Goal: Download file/media

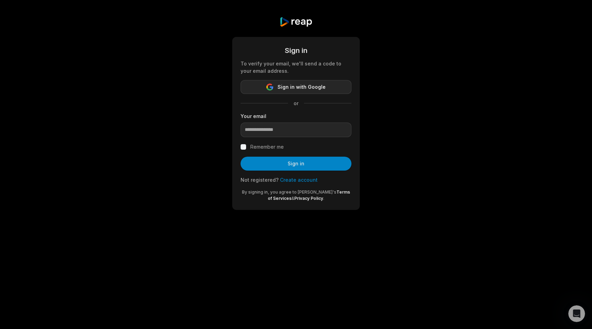
click at [286, 91] on span "Sign in with Google" at bounding box center [301, 87] width 48 height 8
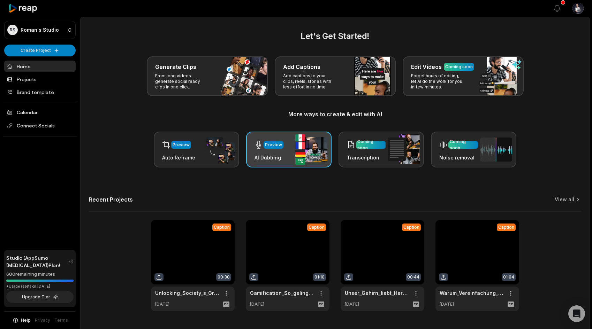
scroll to position [18, 0]
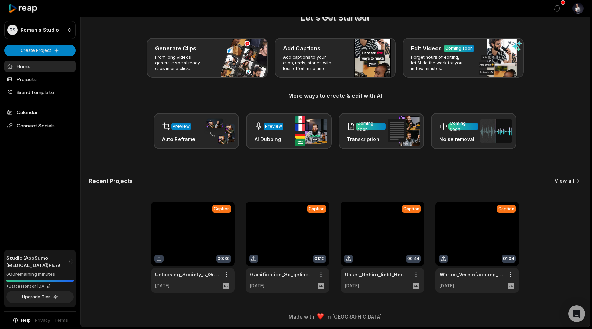
click at [577, 183] on icon at bounding box center [577, 181] width 7 height 7
click at [566, 182] on link "View all" at bounding box center [564, 181] width 20 height 7
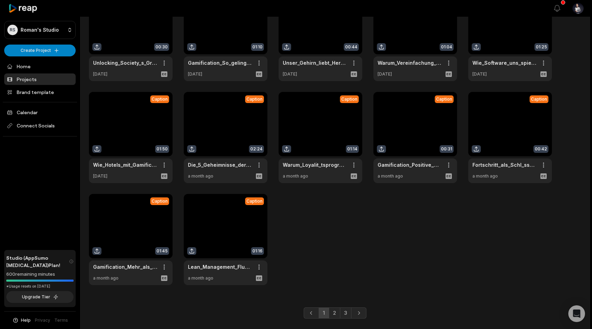
scroll to position [77, 0]
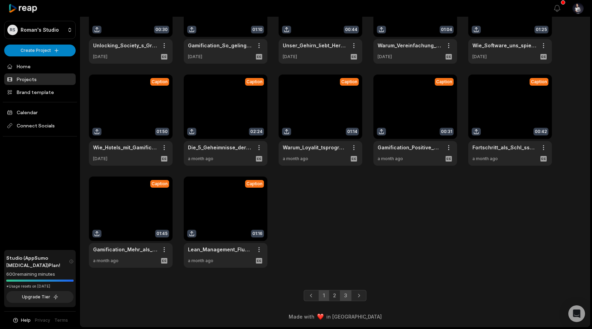
click at [347, 296] on link "3" at bounding box center [345, 295] width 11 height 11
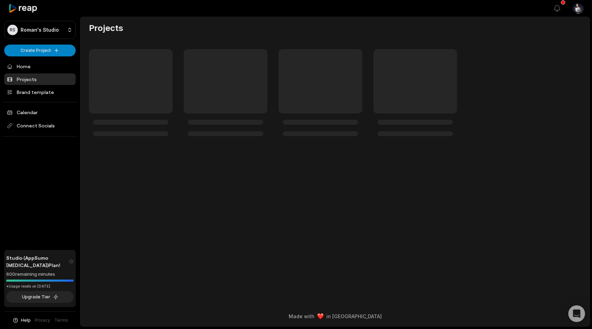
scroll to position [0, 0]
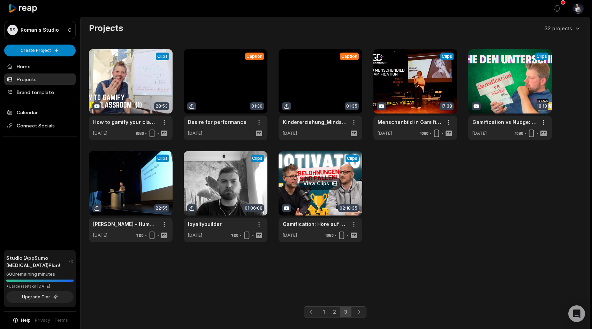
click at [299, 177] on link at bounding box center [320, 196] width 84 height 91
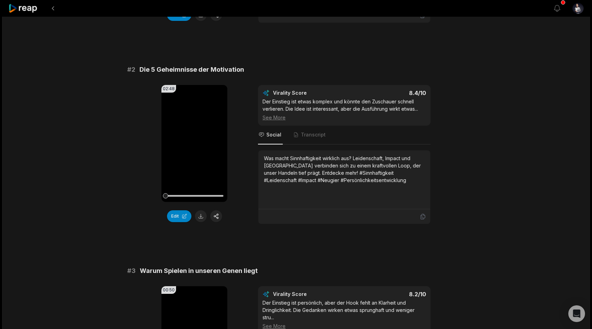
scroll to position [222, 0]
click at [200, 219] on button at bounding box center [201, 217] width 12 height 12
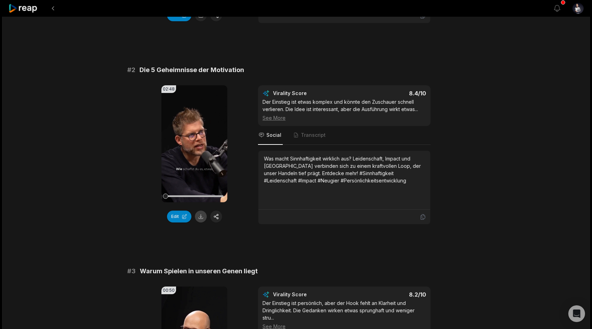
click at [200, 217] on button at bounding box center [201, 217] width 12 height 12
